Goal: Information Seeking & Learning: Find specific page/section

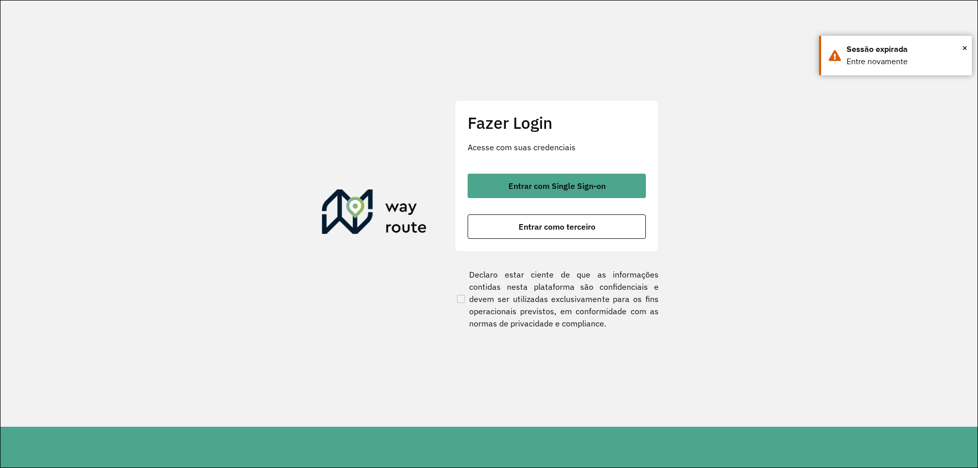
click at [556, 220] on button "Entrar como terceiro" at bounding box center [556, 226] width 178 height 24
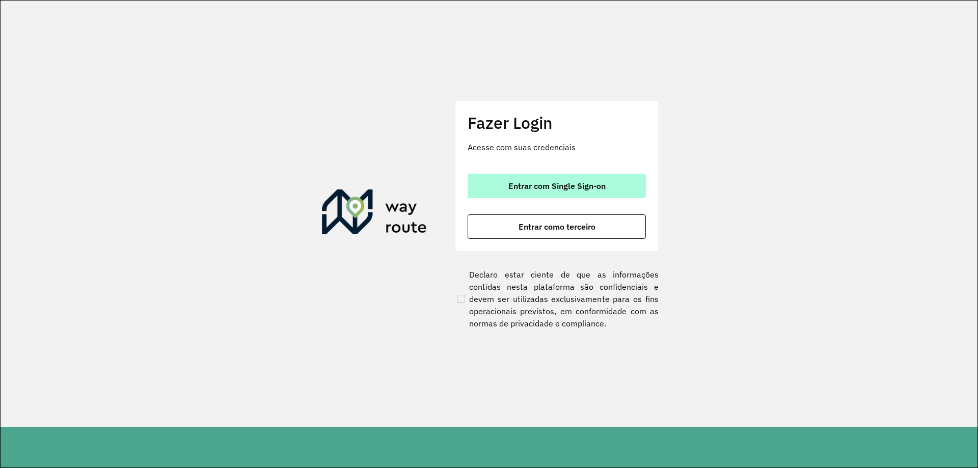
click at [497, 181] on button "Entrar com Single Sign-on" at bounding box center [556, 186] width 178 height 24
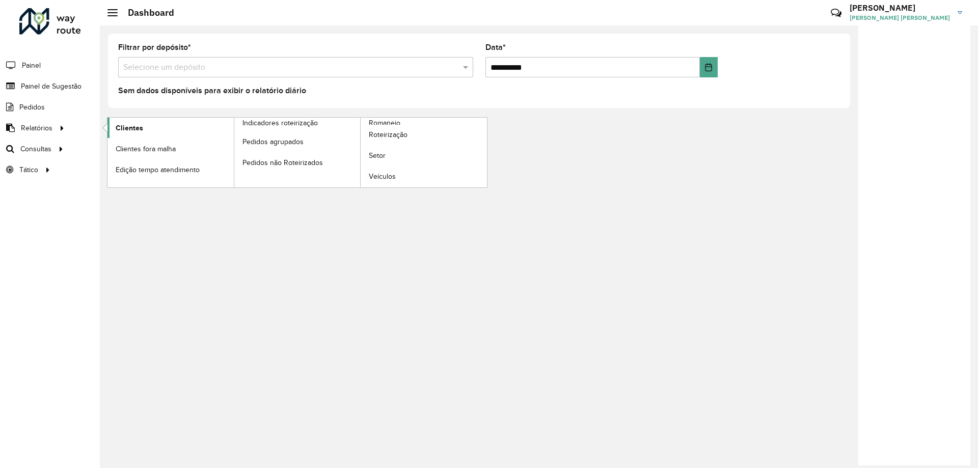
click at [152, 131] on link "Clientes" at bounding box center [170, 128] width 126 height 20
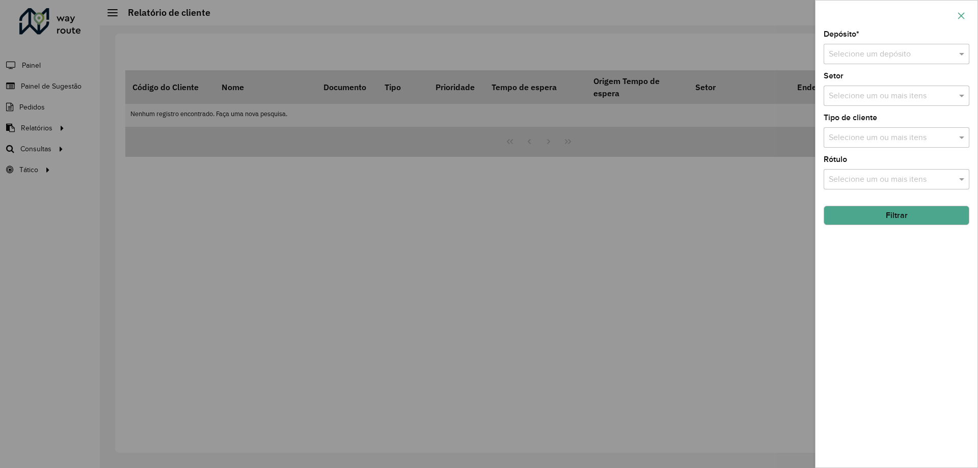
click at [961, 21] on button "button" at bounding box center [961, 16] width 16 height 16
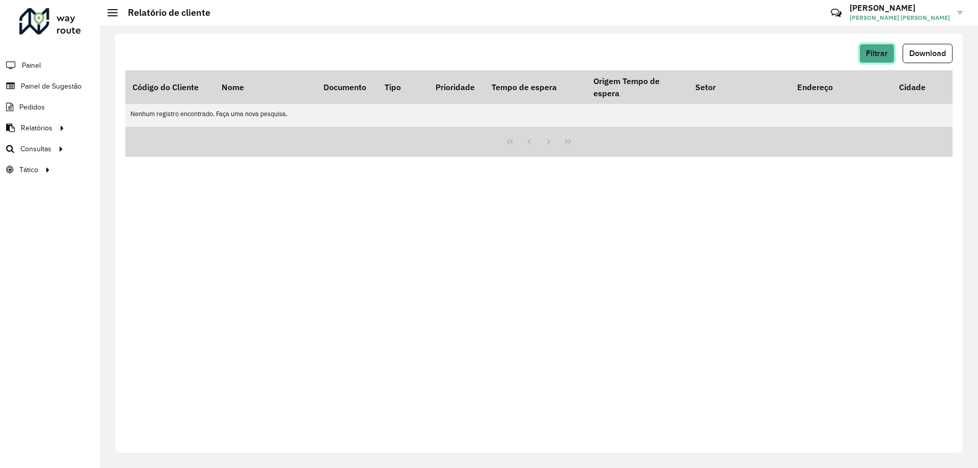
click at [883, 58] on button "Filtrar" at bounding box center [876, 53] width 35 height 19
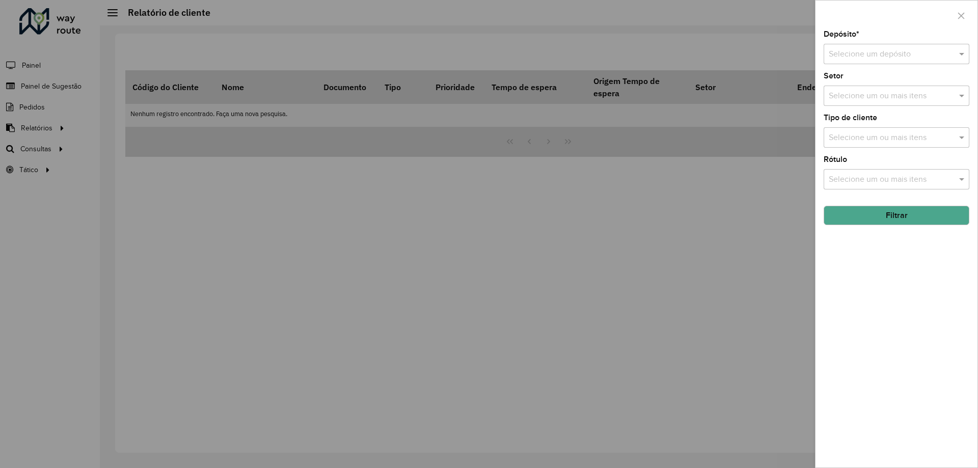
click at [906, 57] on input "text" at bounding box center [886, 54] width 115 height 12
click at [875, 92] on div "AS - Foz do Iguaçu" at bounding box center [896, 83] width 145 height 17
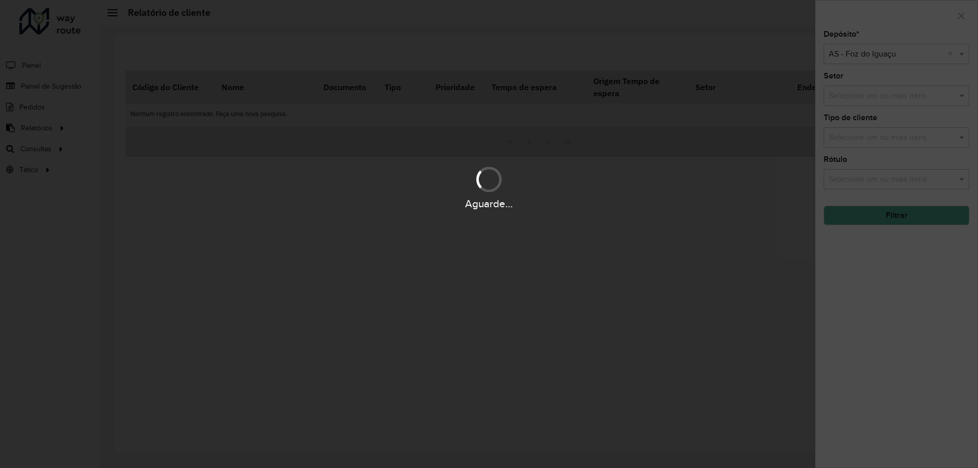
click at [879, 49] on div "Aguarde..." at bounding box center [489, 234] width 978 height 468
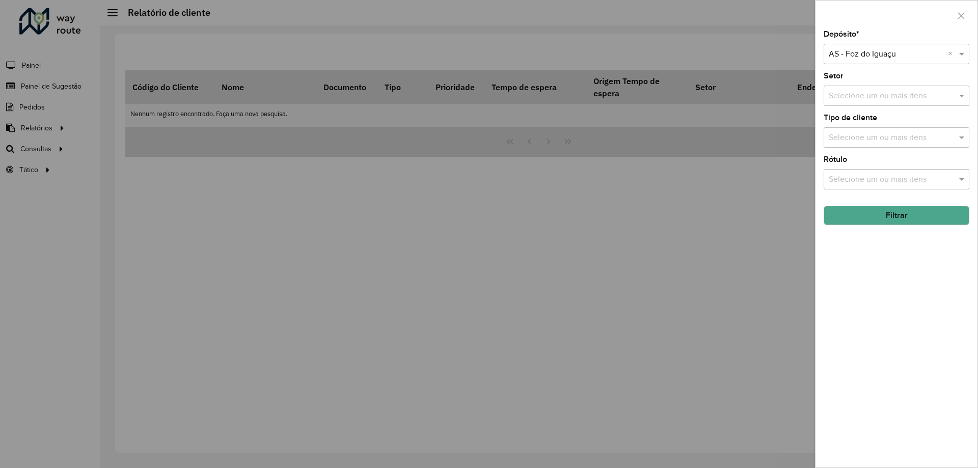
click at [877, 57] on input "text" at bounding box center [886, 54] width 115 height 12
click at [859, 86] on span "CDD Foz do Iguaçu" at bounding box center [862, 83] width 69 height 9
click at [874, 221] on button "Filtrar" at bounding box center [896, 215] width 146 height 19
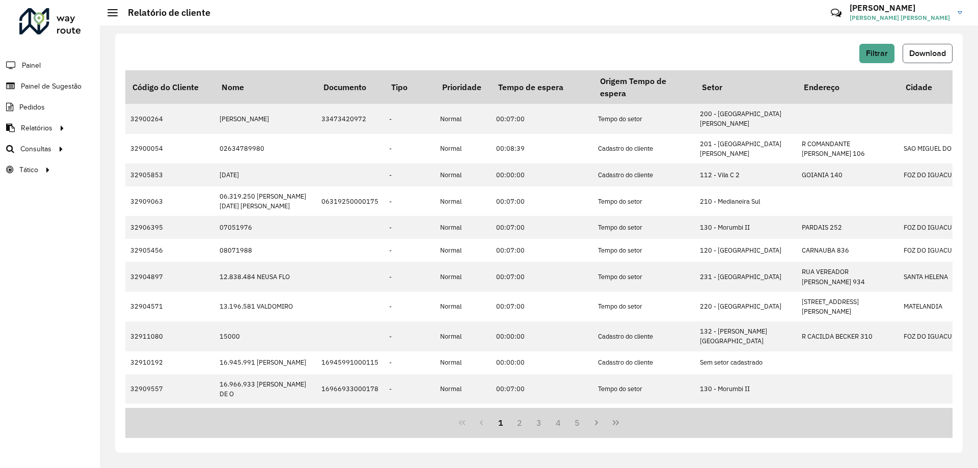
click at [912, 53] on span "Download" at bounding box center [927, 53] width 37 height 9
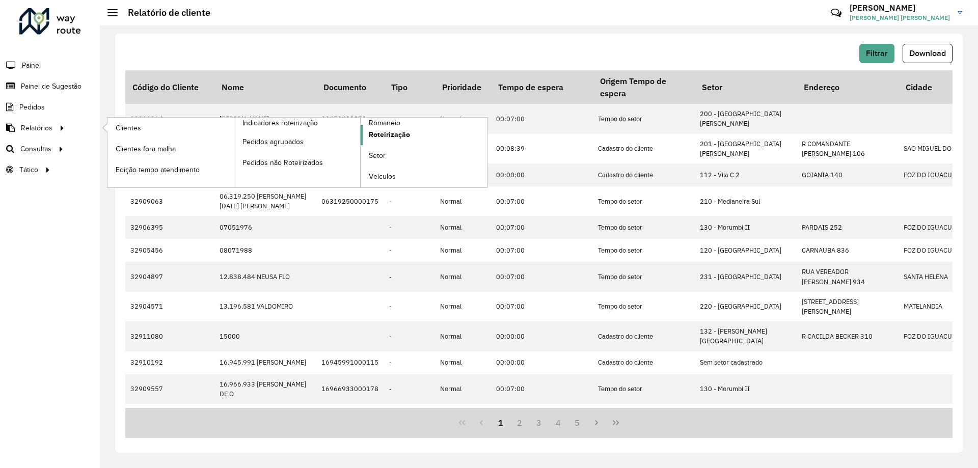
click at [388, 138] on span "Roteirização" at bounding box center [389, 134] width 41 height 11
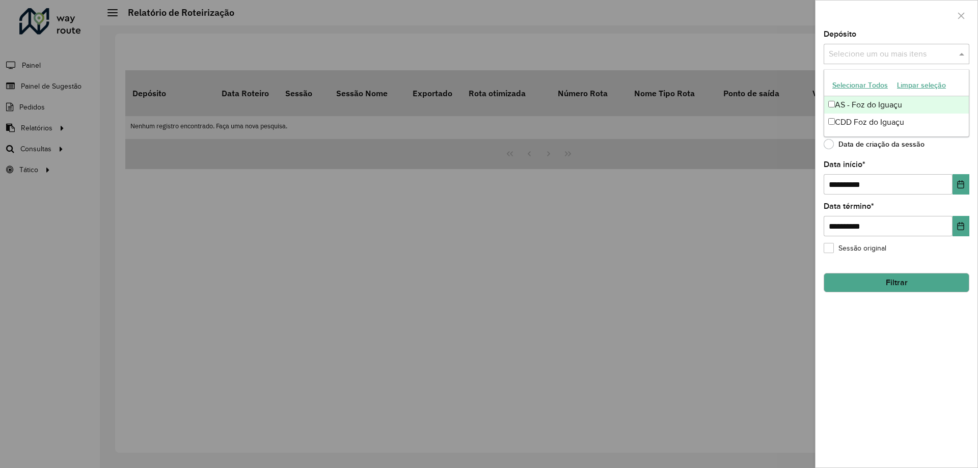
click at [900, 53] on input "text" at bounding box center [891, 54] width 130 height 12
click at [870, 118] on div "CDD Foz do Iguaçu" at bounding box center [896, 122] width 145 height 17
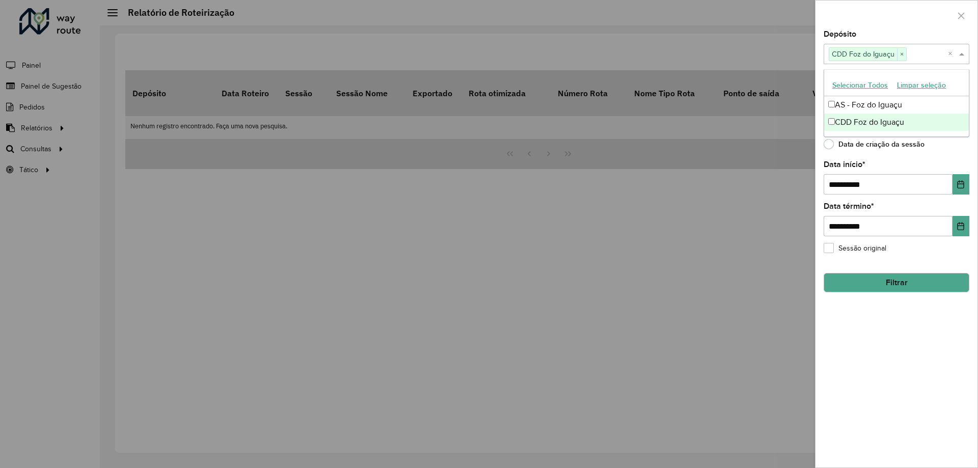
click at [956, 149] on div "Data de criação da sessão" at bounding box center [896, 147] width 146 height 12
click at [897, 100] on input "text" at bounding box center [891, 96] width 130 height 12
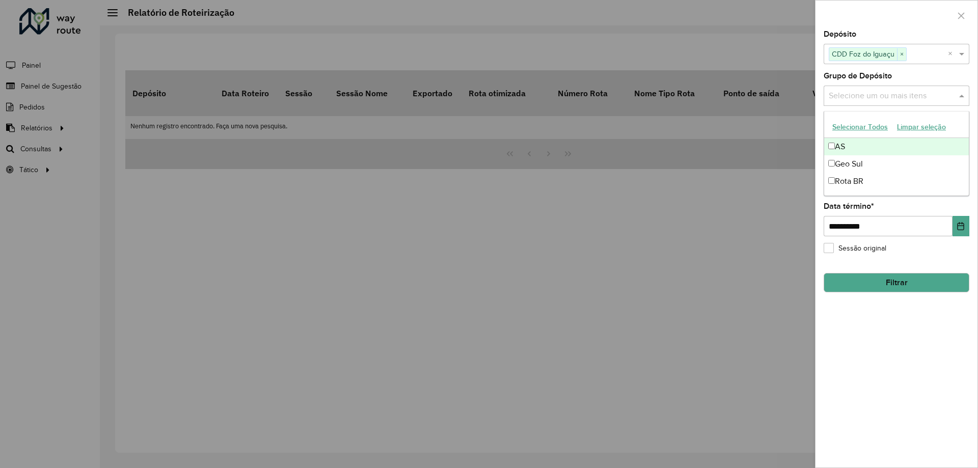
click at [975, 108] on div "**********" at bounding box center [896, 249] width 162 height 437
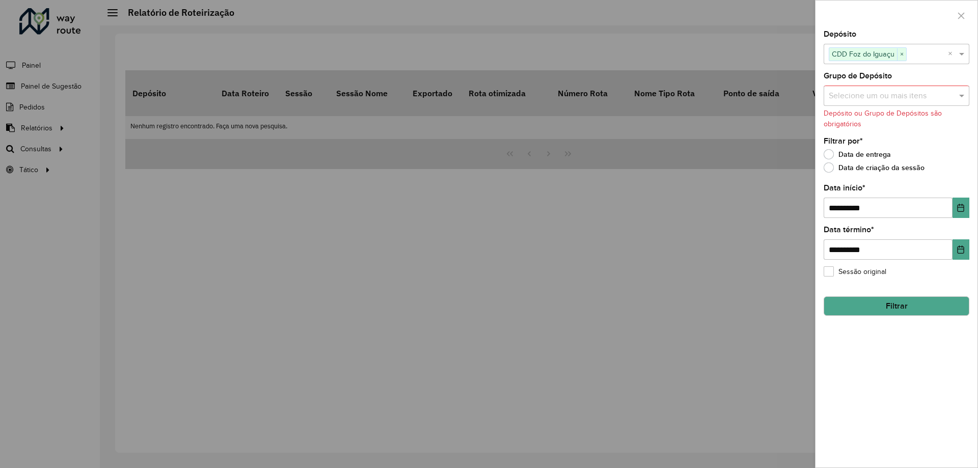
click at [907, 305] on button "Filtrar" at bounding box center [896, 305] width 146 height 19
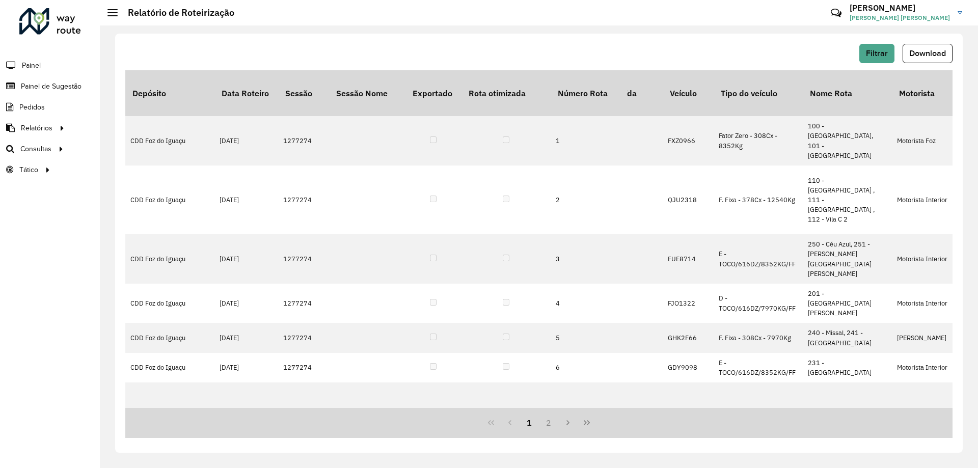
scroll to position [0, 148]
click at [510, 46] on div "Filtrar Download" at bounding box center [538, 53] width 827 height 19
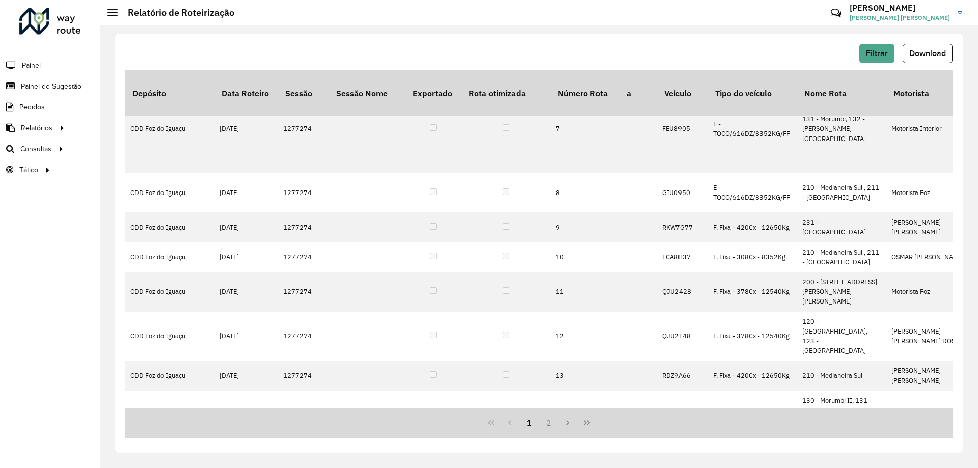
scroll to position [306, 148]
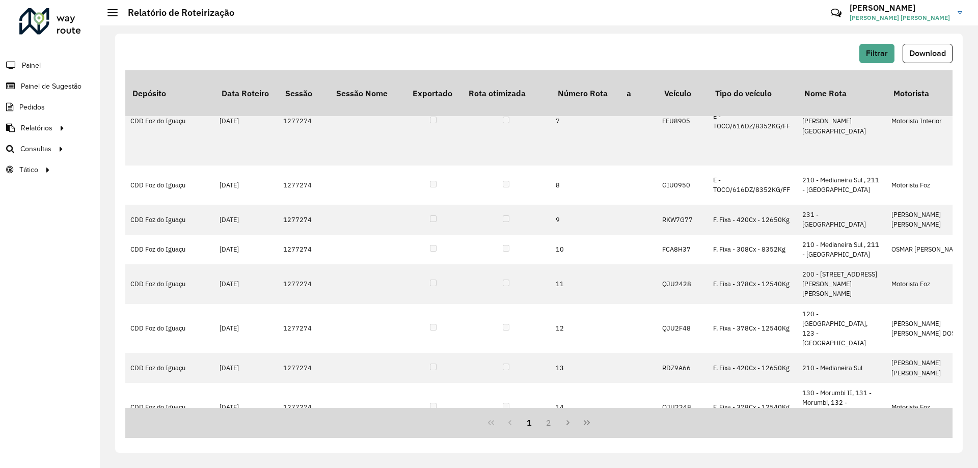
drag, startPoint x: 489, startPoint y: 40, endPoint x: 448, endPoint y: 13, distance: 49.7
click at [489, 40] on div "Filtrar Download Depósito Data Roteiro Sessão Sessão Nome Exportado Rota otimiz…" at bounding box center [538, 243] width 847 height 419
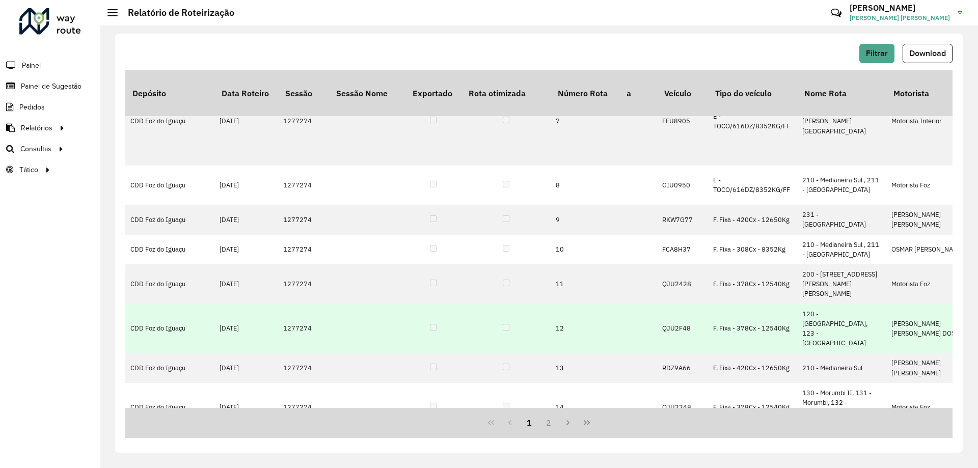
drag, startPoint x: 322, startPoint y: 173, endPoint x: 283, endPoint y: 169, distance: 38.9
click at [283, 304] on td "1277274" at bounding box center [303, 328] width 51 height 49
copy td "1277274"
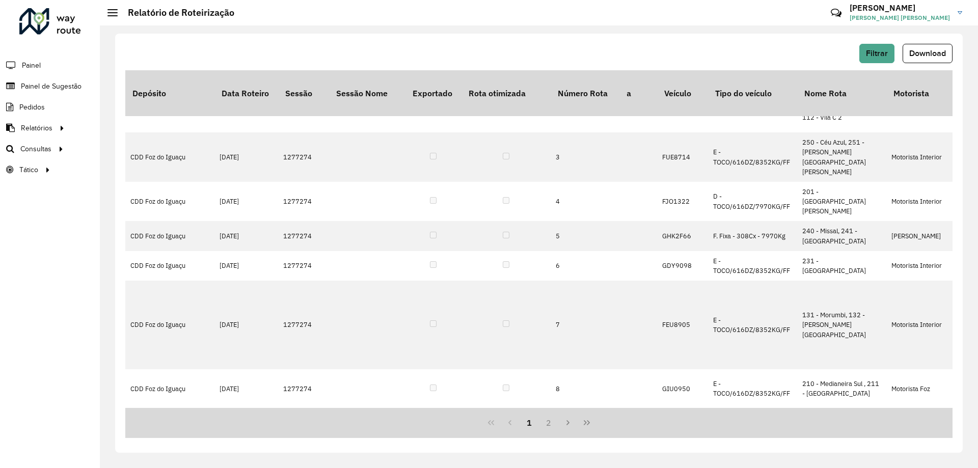
scroll to position [84, 148]
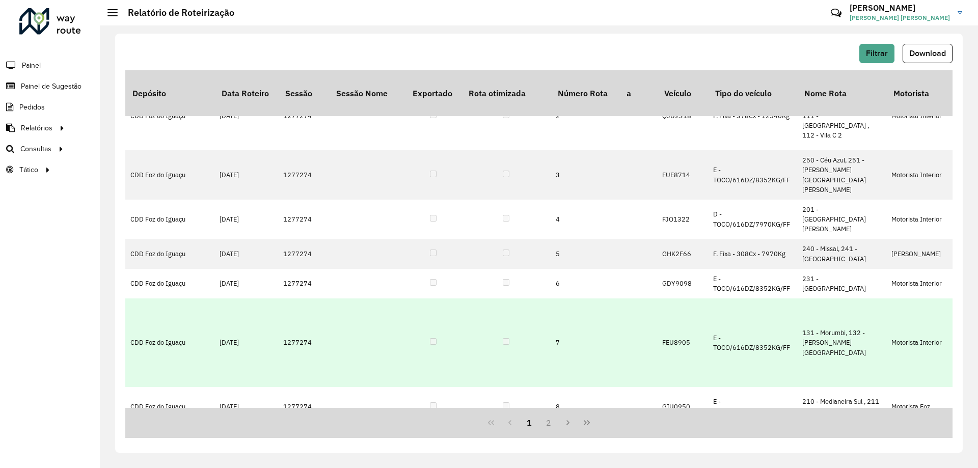
click at [310, 298] on td "1277274" at bounding box center [303, 342] width 51 height 89
drag, startPoint x: 324, startPoint y: 241, endPoint x: 281, endPoint y: 240, distance: 42.8
click at [281, 298] on td "1277274" at bounding box center [303, 342] width 51 height 89
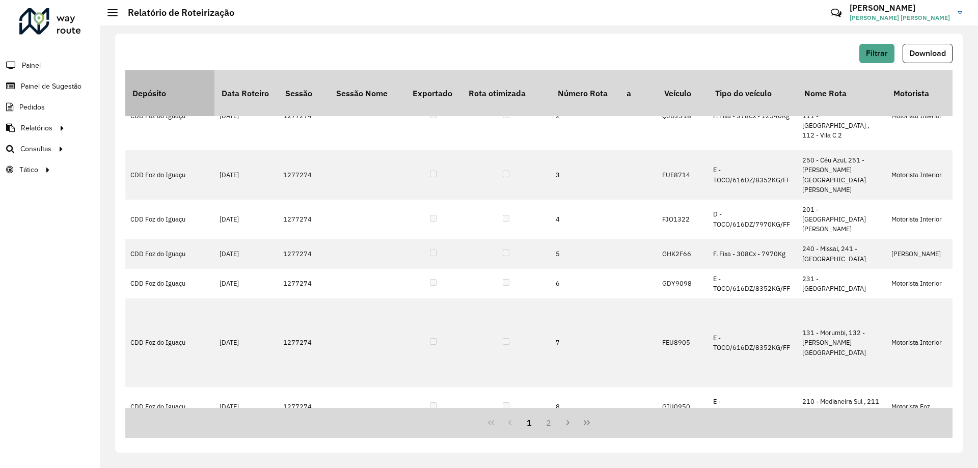
copy td "1277274"
click at [484, 28] on div "Filtrar Download Depósito Data Roteiro Sessão Sessão Nome Exportado Rota otimiz…" at bounding box center [539, 246] width 878 height 443
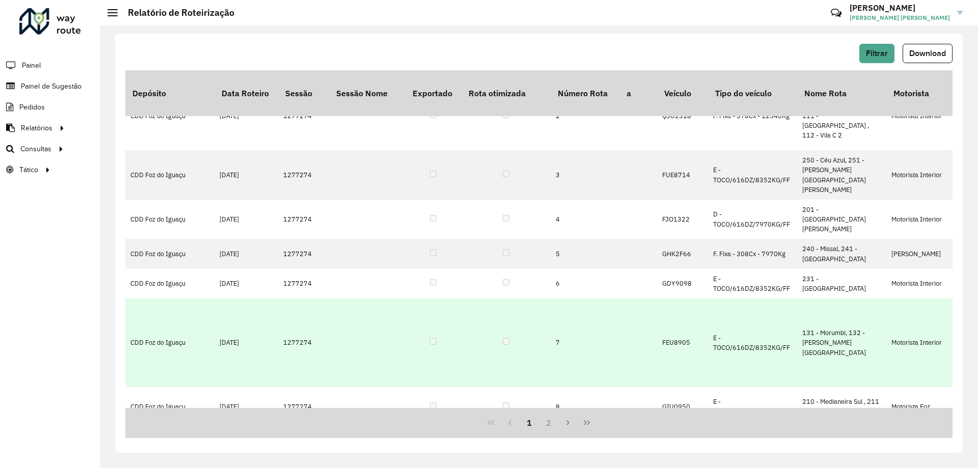
drag, startPoint x: 581, startPoint y: 231, endPoint x: 554, endPoint y: 235, distance: 27.3
click at [554, 298] on td "7" at bounding box center [588, 342] width 76 height 89
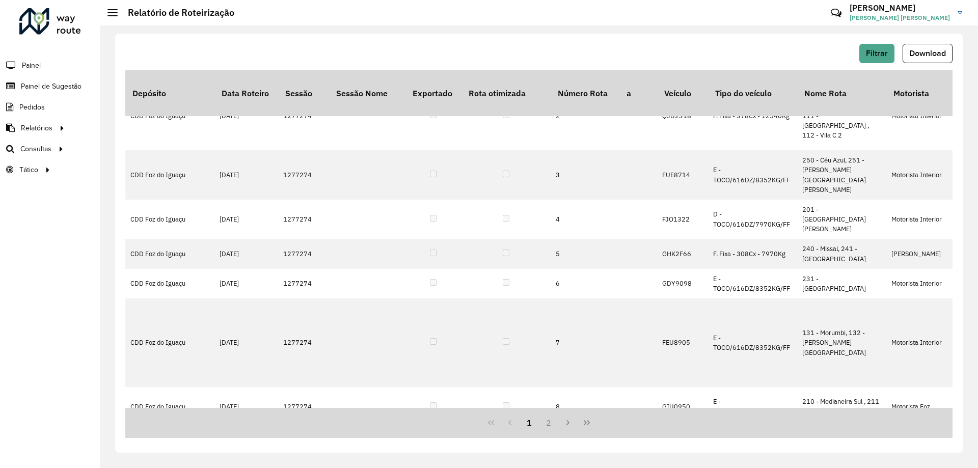
copy td "7"
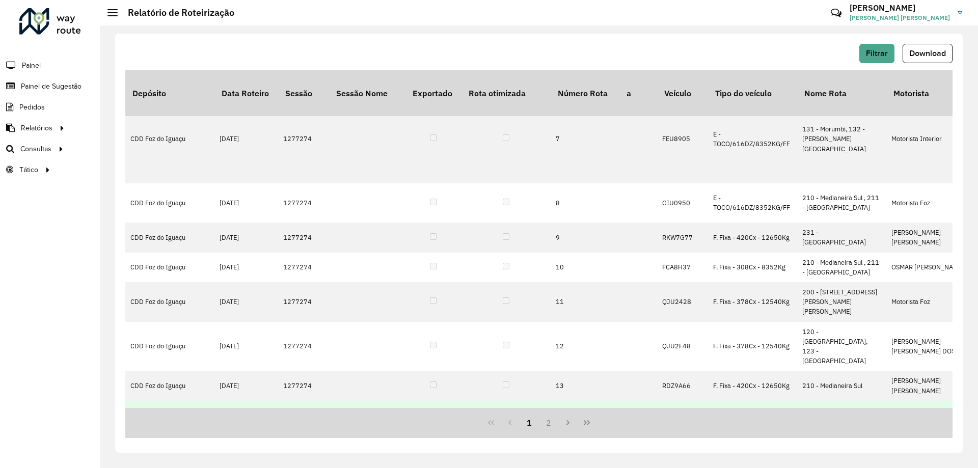
drag, startPoint x: 306, startPoint y: 404, endPoint x: 312, endPoint y: 404, distance: 6.1
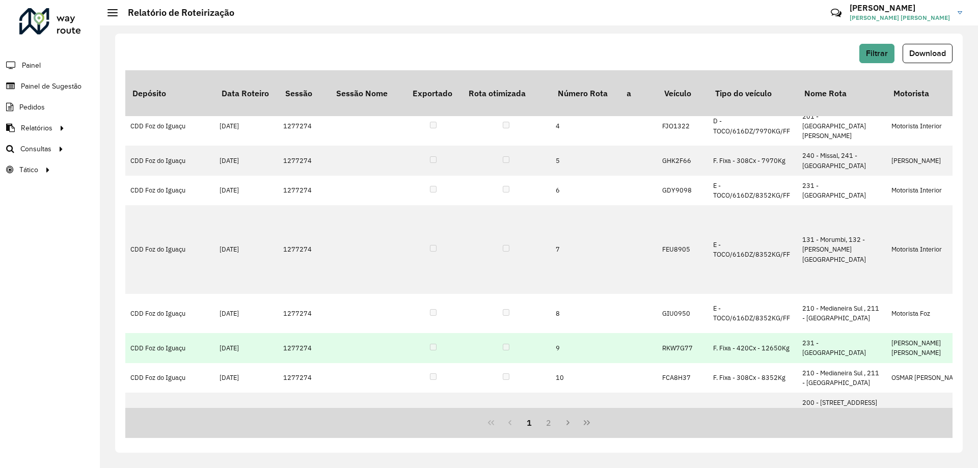
scroll to position [125, 148]
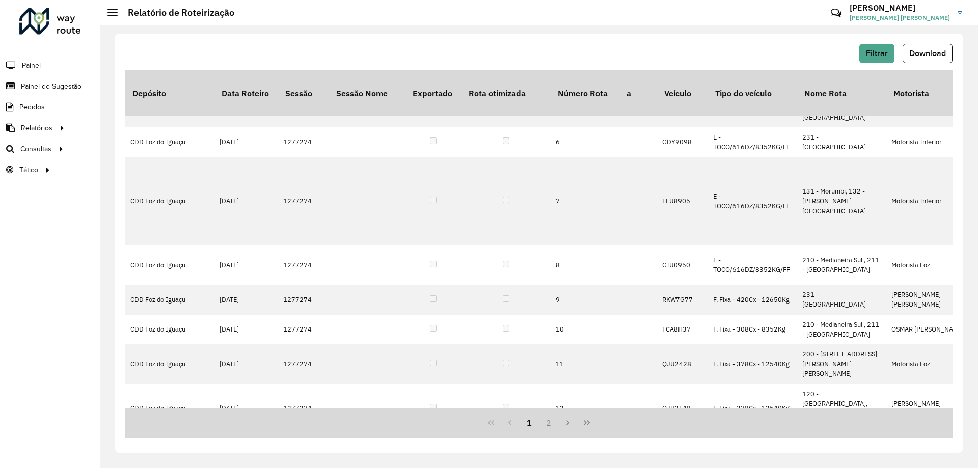
scroll to position [227, 148]
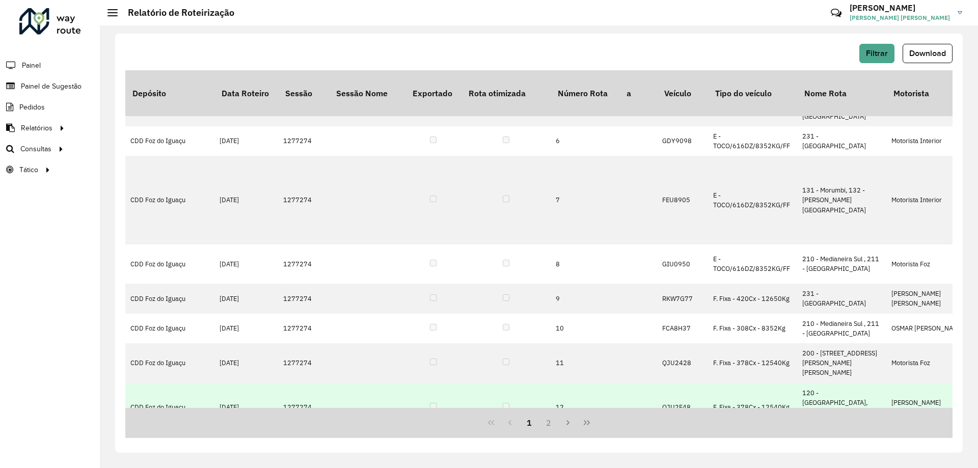
drag, startPoint x: 302, startPoint y: 253, endPoint x: 280, endPoint y: 252, distance: 22.4
click at [280, 383] on td "1277274" at bounding box center [303, 407] width 51 height 49
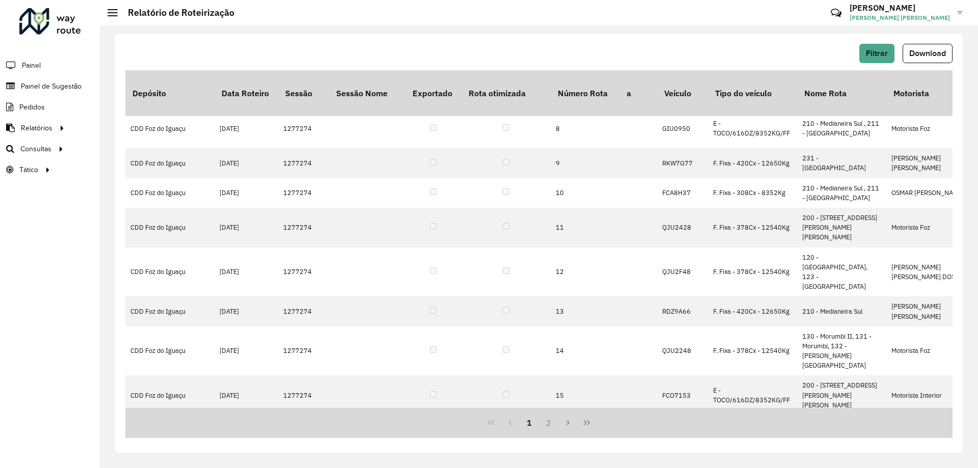
scroll to position [339, 148]
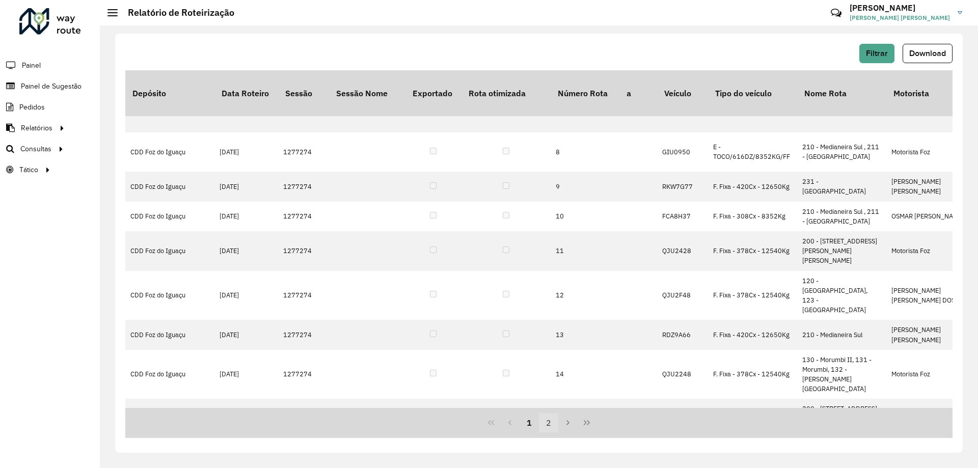
click at [544, 422] on button "2" at bounding box center [548, 422] width 19 height 19
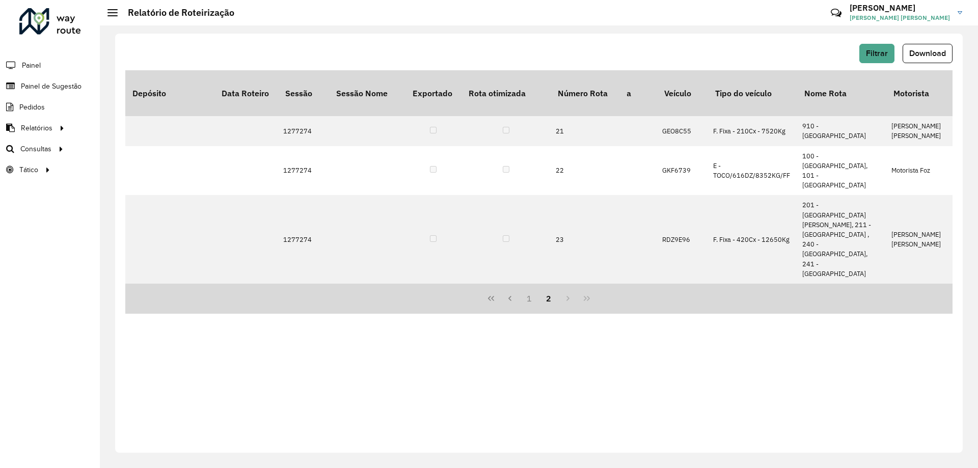
scroll to position [0, 148]
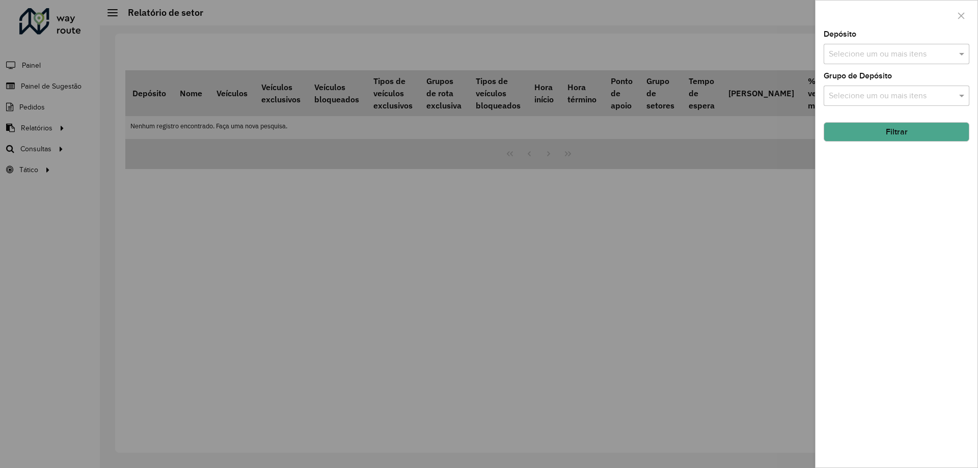
click at [908, 71] on div "Depósito Selecione um ou mais itens Grupo de Depósito Selecione um ou mais iten…" at bounding box center [896, 249] width 162 height 437
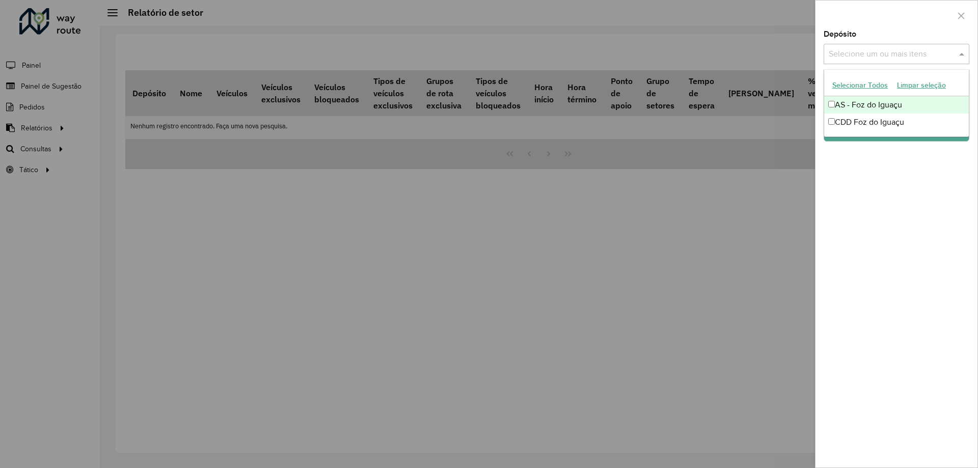
click at [908, 60] on input "text" at bounding box center [891, 54] width 130 height 12
click at [869, 119] on div "CDD Foz do Iguaçu" at bounding box center [896, 122] width 145 height 17
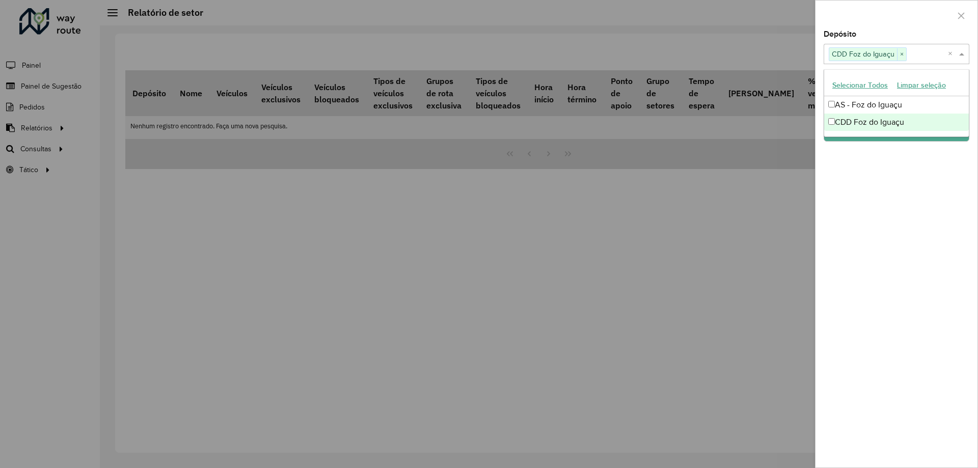
click at [936, 217] on div "Depósito Selecione um ou mais itens CDD Foz do Iguaçu × × Grupo de Depósito Sel…" at bounding box center [896, 249] width 162 height 437
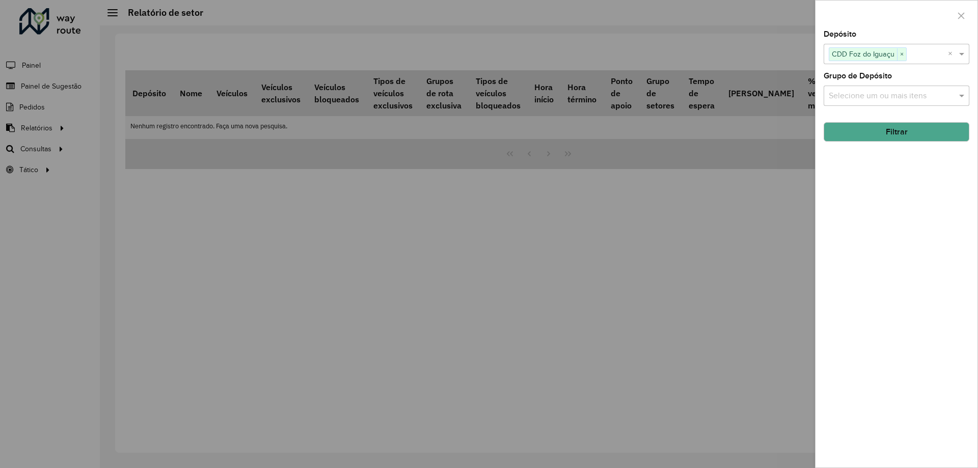
click at [914, 97] on input "text" at bounding box center [891, 96] width 130 height 12
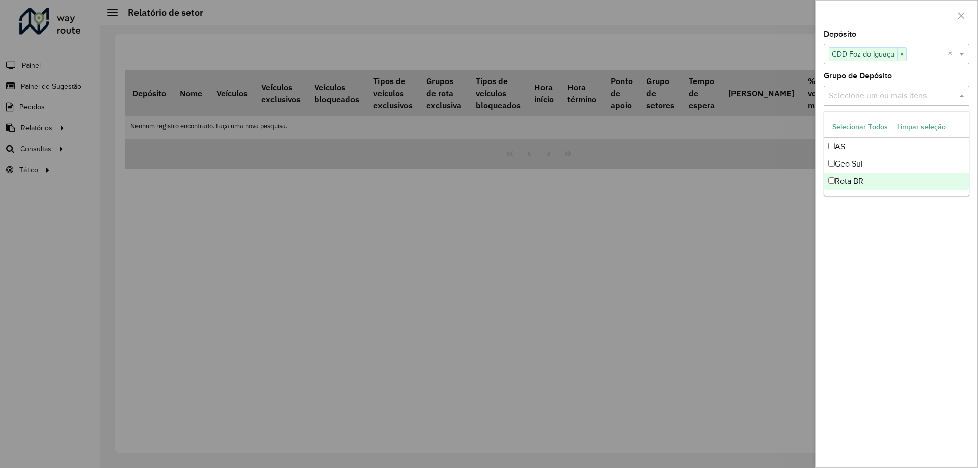
click at [971, 288] on div "Depósito Selecione um ou mais itens CDD Foz do Iguaçu × × Grupo de Depósito Sel…" at bounding box center [896, 249] width 162 height 437
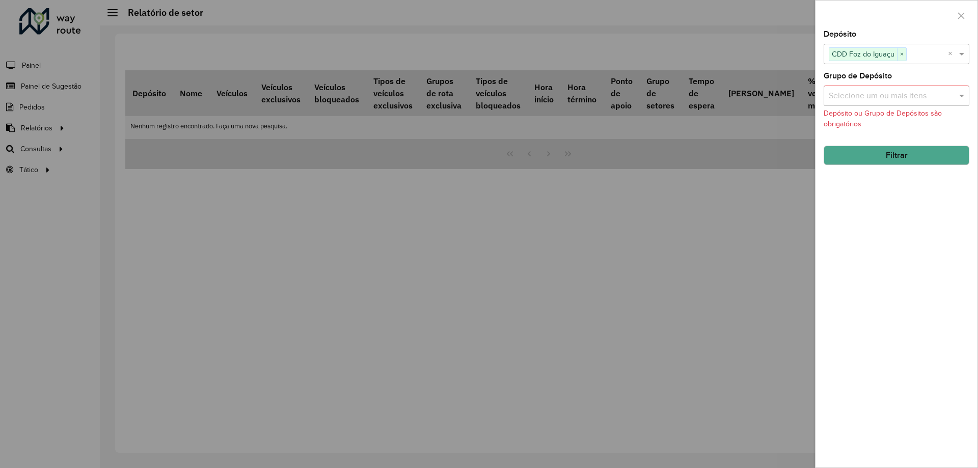
click at [912, 154] on button "Filtrar" at bounding box center [896, 155] width 146 height 19
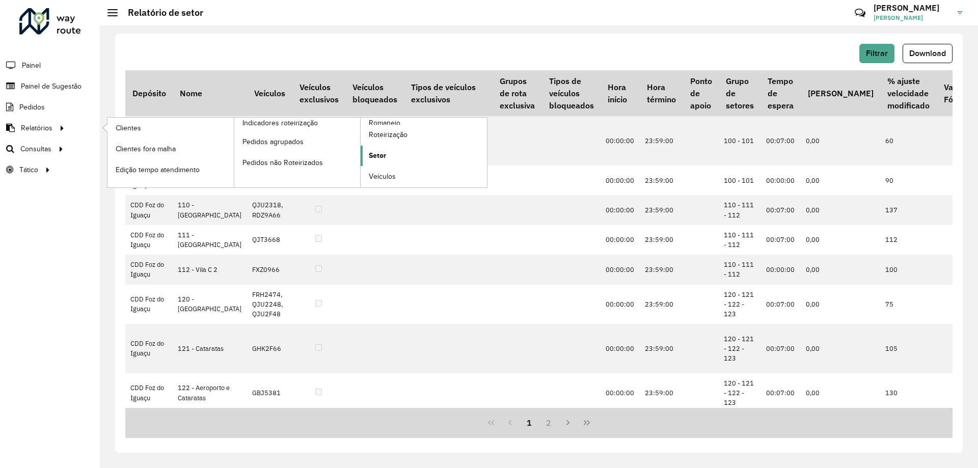
click at [380, 158] on span "Setor" at bounding box center [377, 155] width 17 height 11
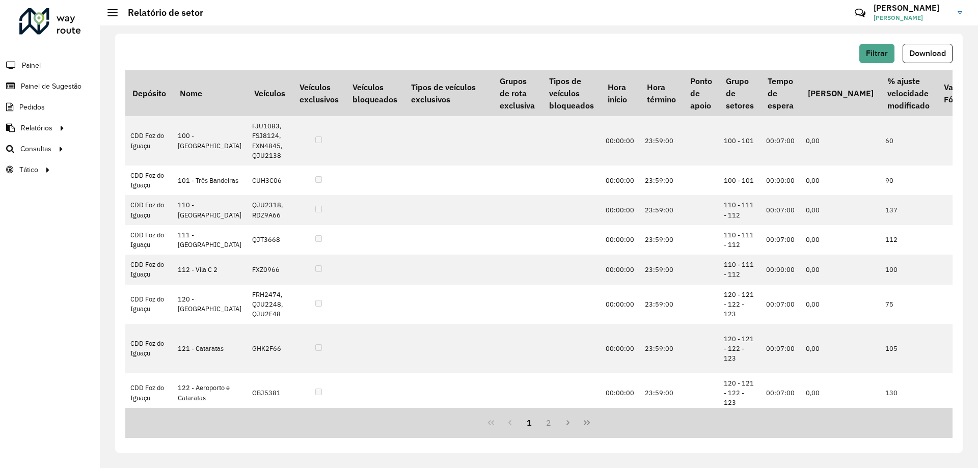
click at [550, 51] on div "Filtrar Download" at bounding box center [538, 53] width 827 height 19
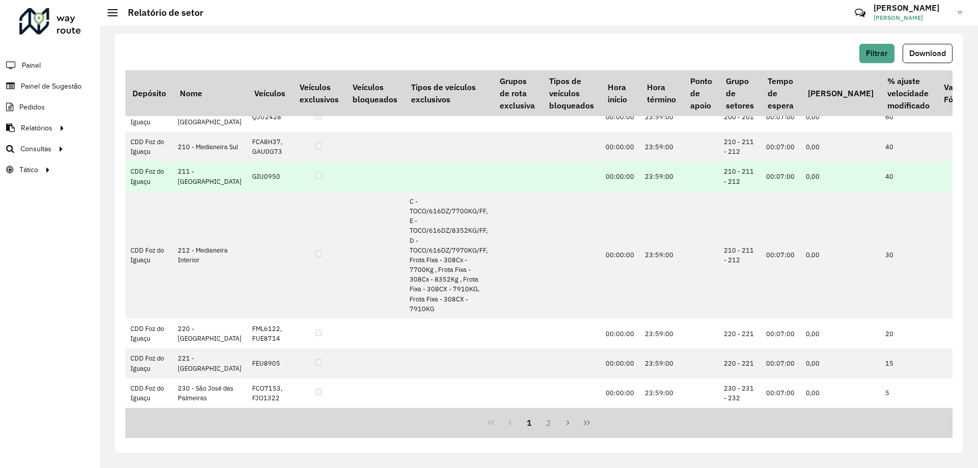
scroll to position [560, 0]
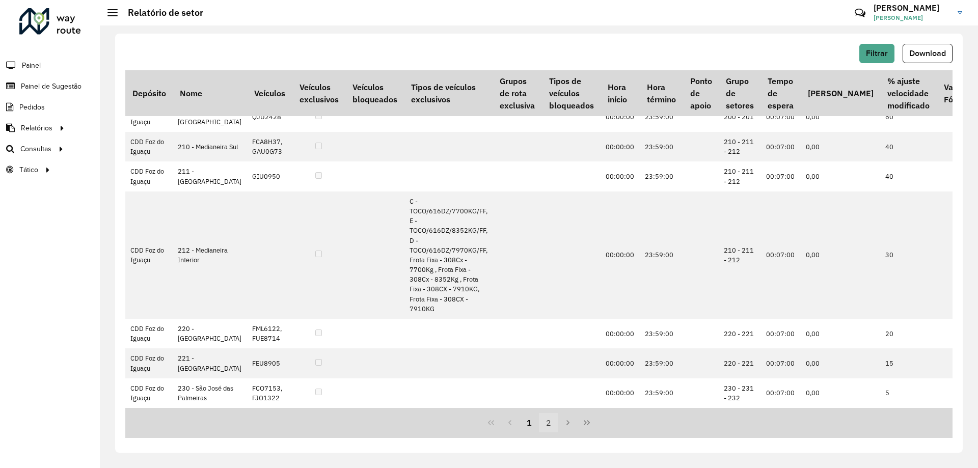
click at [548, 422] on button "2" at bounding box center [548, 422] width 19 height 19
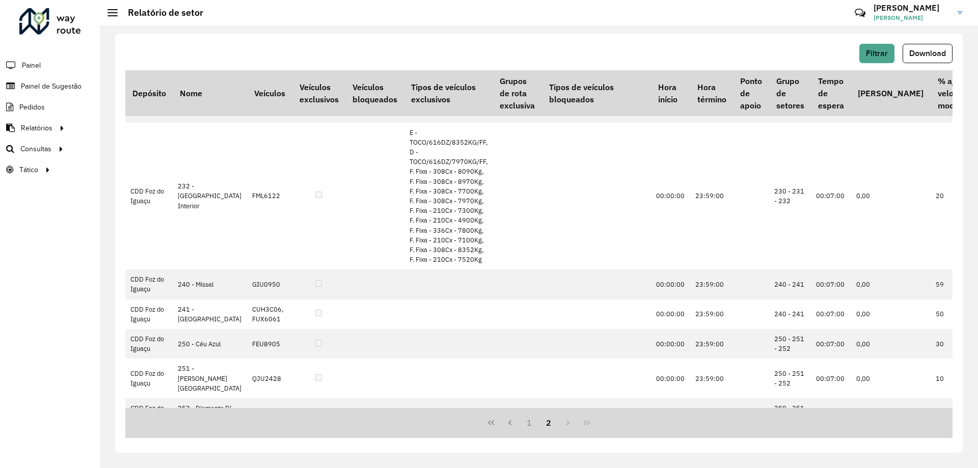
scroll to position [0, 0]
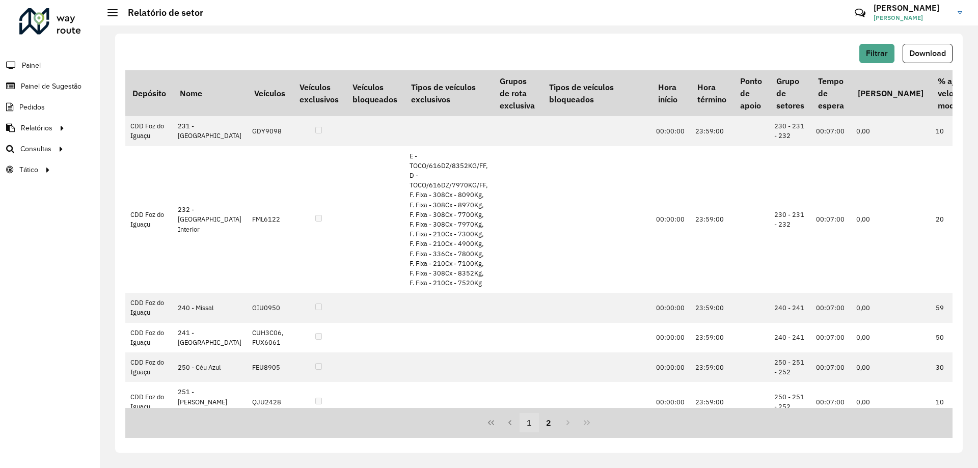
click at [529, 425] on button "1" at bounding box center [528, 422] width 19 height 19
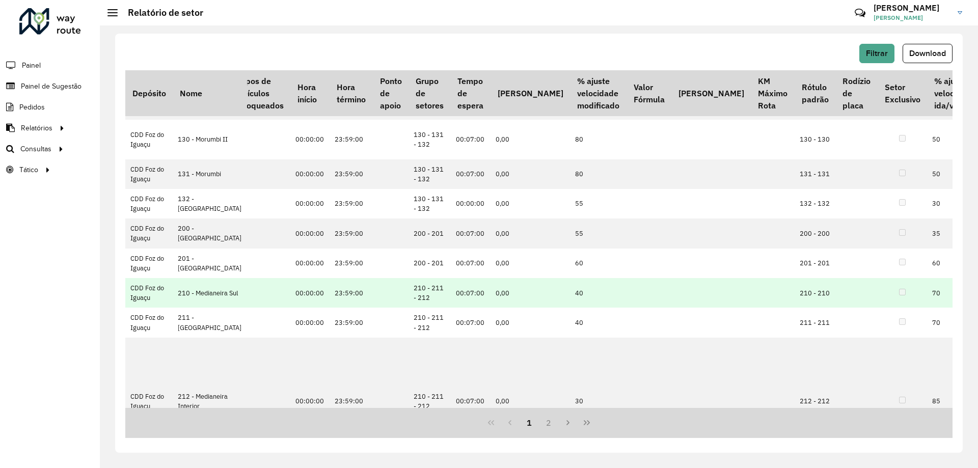
scroll to position [356, 310]
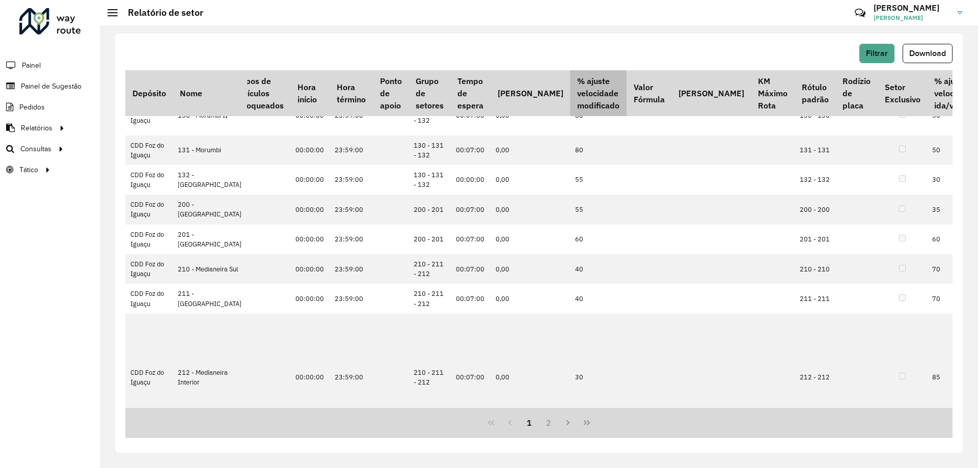
drag, startPoint x: 537, startPoint y: 106, endPoint x: 492, endPoint y: 85, distance: 49.9
click at [570, 85] on th "% ajuste velocidade modificado" at bounding box center [598, 93] width 56 height 46
copy th "% ajuste velocidade modificado"
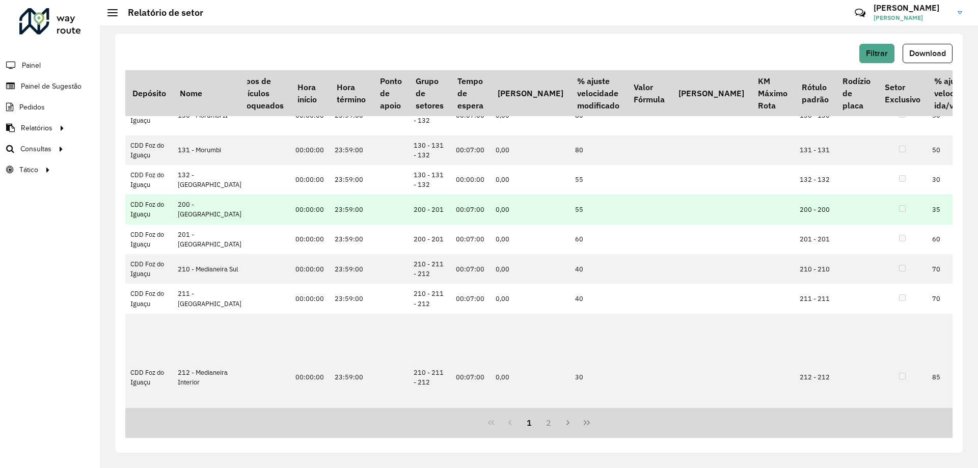
drag, startPoint x: 207, startPoint y: 254, endPoint x: 176, endPoint y: 232, distance: 38.0
click at [176, 224] on td "200 - [GEOGRAPHIC_DATA][PERSON_NAME]" at bounding box center [210, 210] width 74 height 30
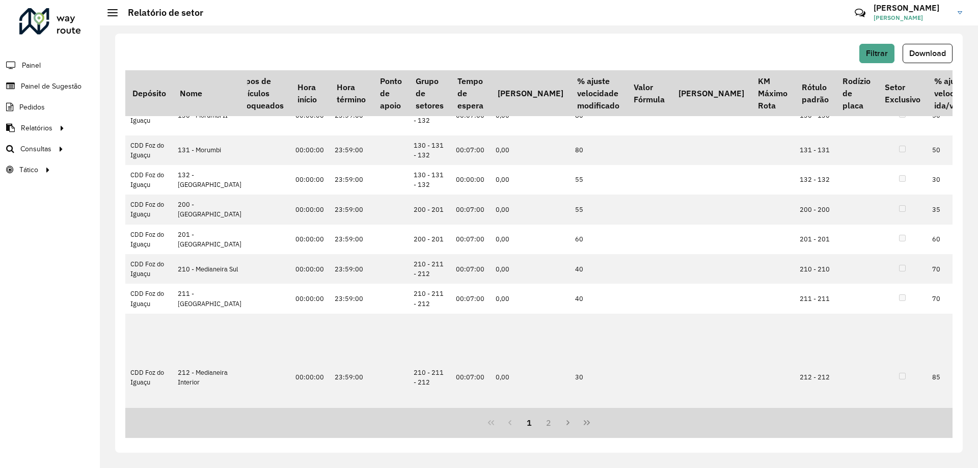
copy td "Santa Terezinha de Itaipu"
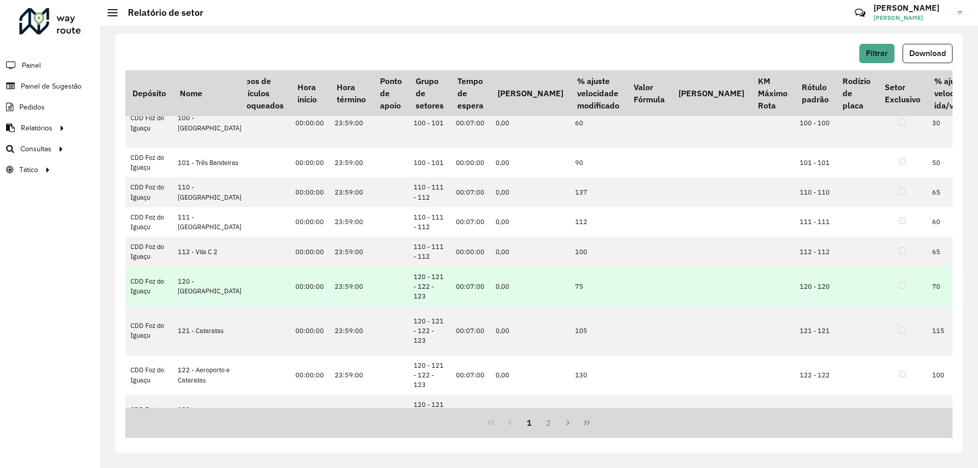
scroll to position [0, 310]
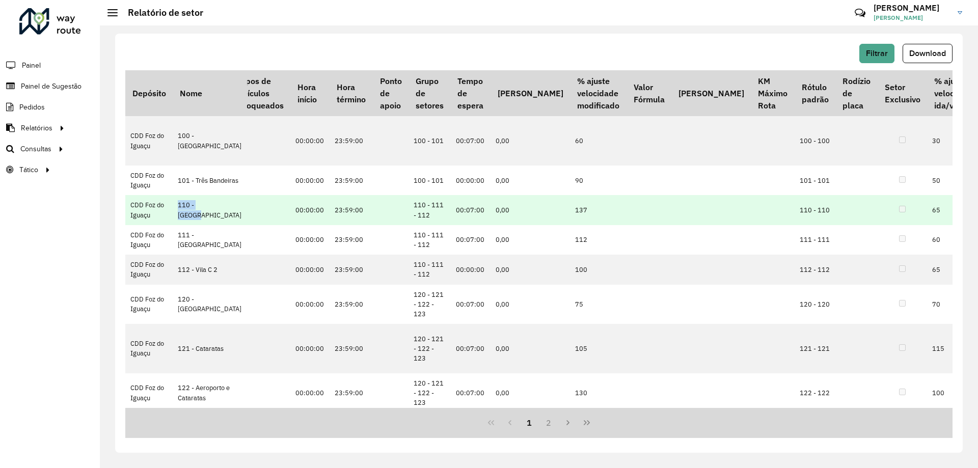
drag, startPoint x: 194, startPoint y: 217, endPoint x: 176, endPoint y: 206, distance: 20.8
click at [176, 206] on td "110 - Vila C" at bounding box center [210, 210] width 74 height 30
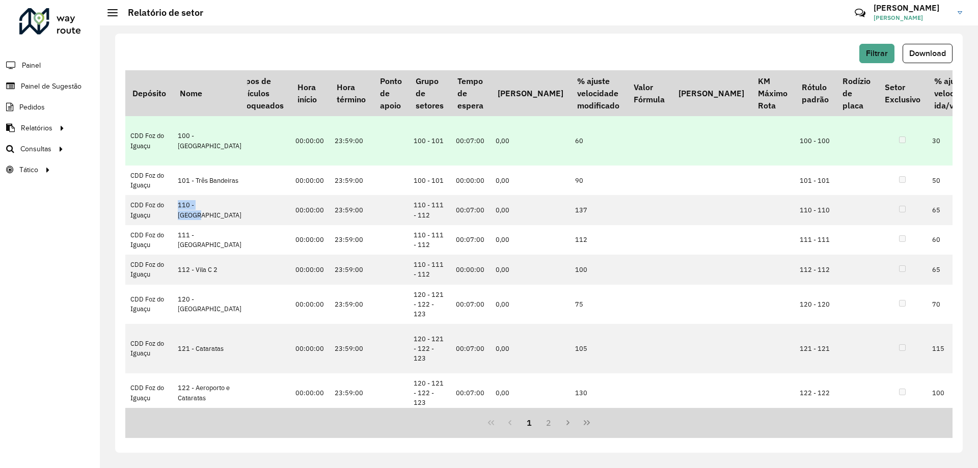
copy td "110 - Vila C"
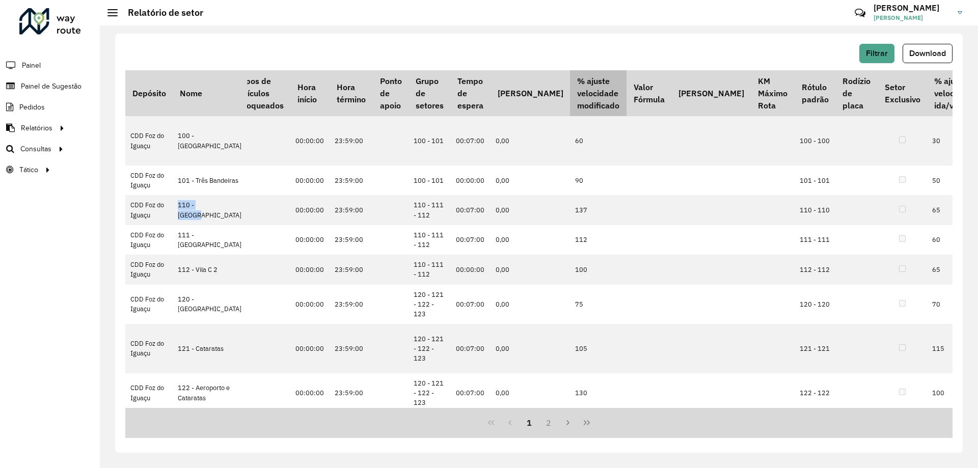
drag, startPoint x: 537, startPoint y: 108, endPoint x: 505, endPoint y: 82, distance: 41.3
click at [570, 82] on th "% ajuste velocidade modificado" at bounding box center [598, 93] width 56 height 46
copy th "ajuste velocidade modificado"
click at [626, 106] on th "Valor Fórmula" at bounding box center [648, 93] width 45 height 46
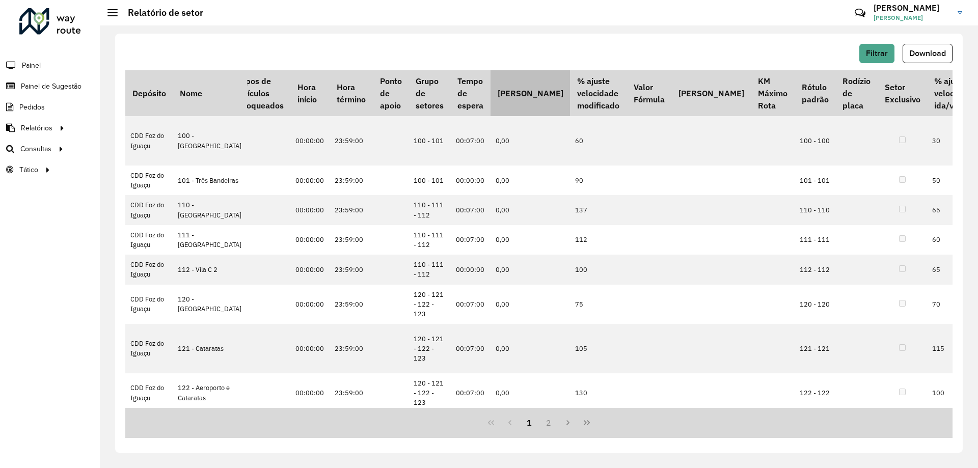
drag, startPoint x: 539, startPoint y: 105, endPoint x: 488, endPoint y: 79, distance: 57.2
click at [488, 79] on tr "Depósito Nome Veículos Veículos exclusivos Veículos bloqueados Tipos de veículo…" at bounding box center [461, 93] width 1292 height 46
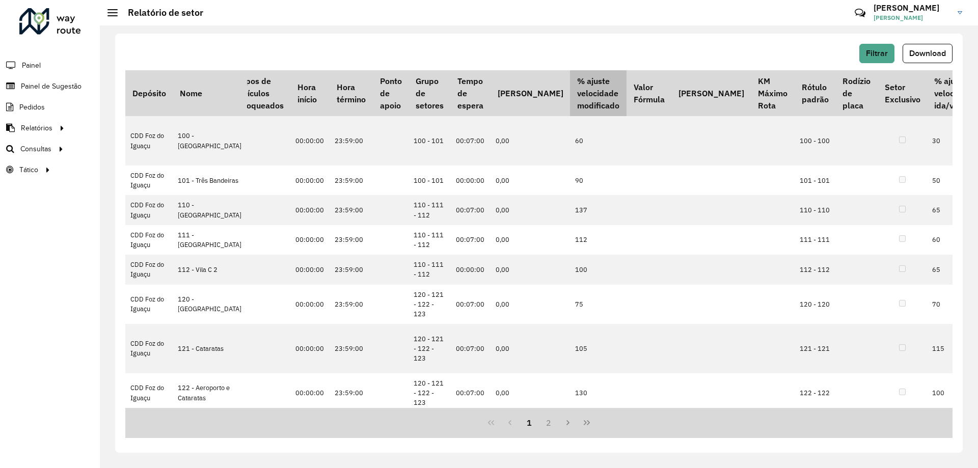
click at [570, 107] on th "% ajuste velocidade modificado" at bounding box center [598, 93] width 56 height 46
drag, startPoint x: 541, startPoint y: 107, endPoint x: 495, endPoint y: 81, distance: 52.0
click at [570, 81] on th "% ajuste velocidade modificado" at bounding box center [598, 93] width 56 height 46
copy th "% ajuste velocidade modificado"
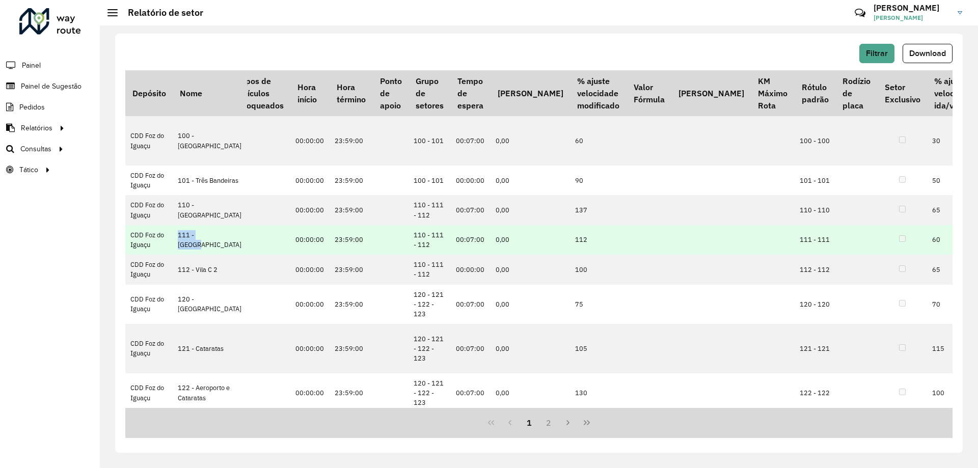
drag, startPoint x: 187, startPoint y: 241, endPoint x: 179, endPoint y: 236, distance: 9.9
click at [179, 236] on td "111 - [GEOGRAPHIC_DATA]" at bounding box center [210, 240] width 74 height 30
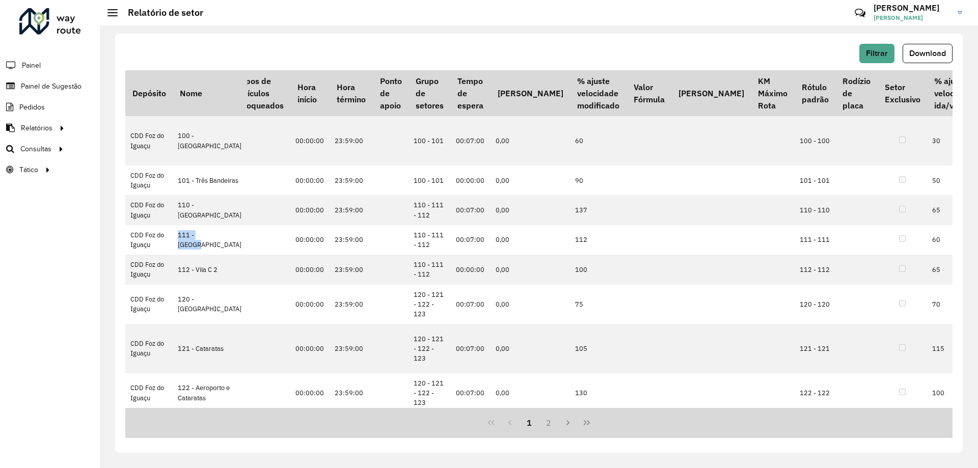
copy td "111 - [GEOGRAPHIC_DATA]"
